Goal: Information Seeking & Learning: Learn about a topic

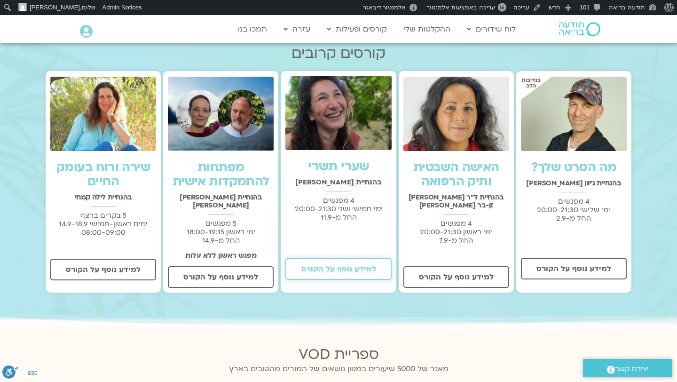
click at [344, 270] on span "למידע נוסף על הקורס" at bounding box center [338, 269] width 75 height 8
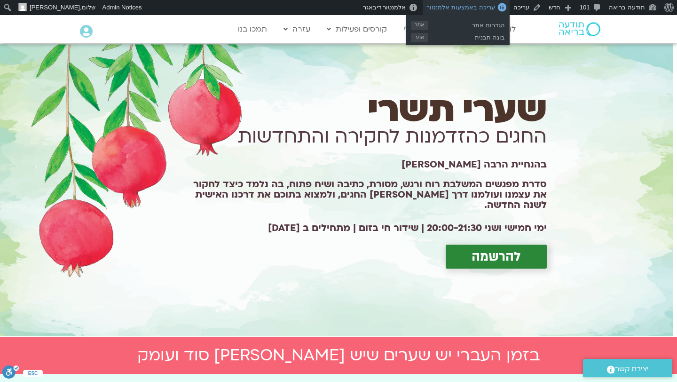
click at [479, 8] on span "עריכה באמצעות אלמנטור" at bounding box center [461, 7] width 68 height 7
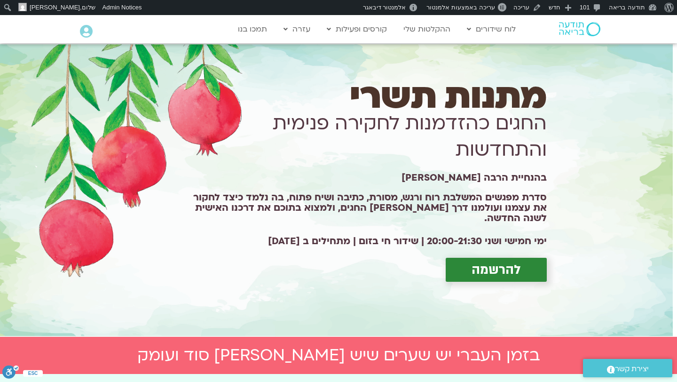
click at [389, 163] on h1 "החגים כהזדמנות לחקירה פנימית והתחדשות" at bounding box center [362, 137] width 369 height 53
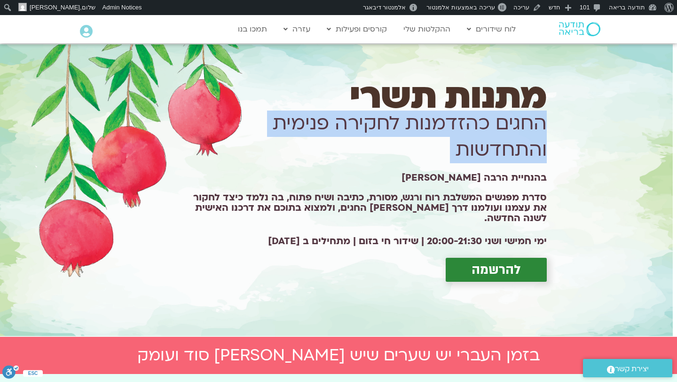
click at [389, 163] on h1 "החגים כהזדמנות לחקירה פנימית והתחדשות" at bounding box center [362, 137] width 369 height 53
copy div "החגים כהזדמנות לחקירה פנימית והתחדשות"
drag, startPoint x: 284, startPoint y: 247, endPoint x: 567, endPoint y: 197, distance: 287.5
click at [552, 197] on div "מתנות תשרי החגים כהזדמנות לחקירה פנימית והתחדשות בהנחיית הרבה מירה רגב סדרת מפג…" at bounding box center [363, 190] width 378 height 200
copy div "בהנחיית הרבה מירה רגב סדרת מפגשים המשלבת רוח ורגש, מסורת, כתיבה ושיח פתוח, בה נ…"
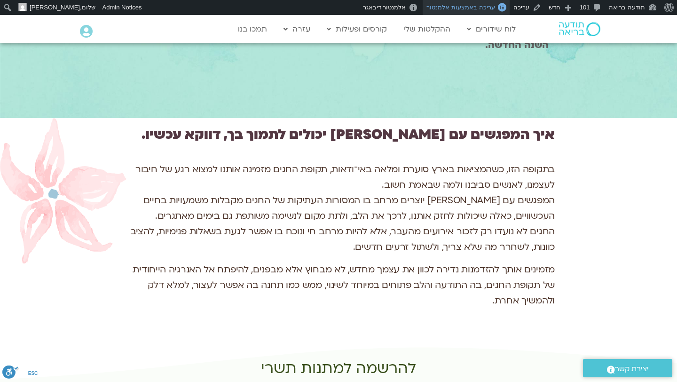
scroll to position [1284, 0]
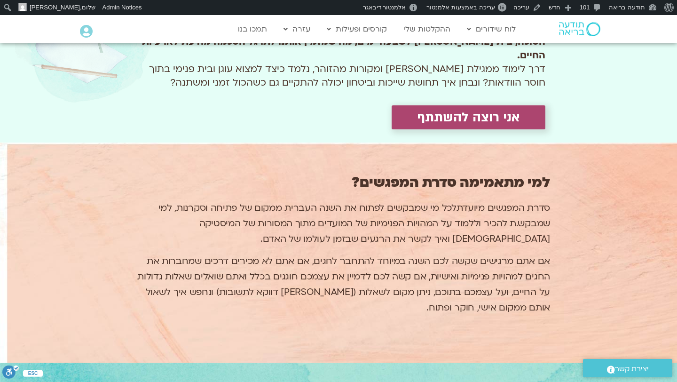
scroll to position [850, 0]
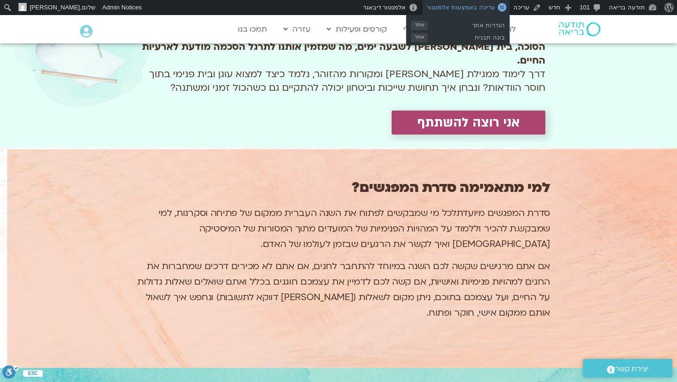
click at [492, 7] on span "עריכה באמצעות אלמנטור" at bounding box center [461, 7] width 68 height 7
